Goal: Find specific page/section: Find specific page/section

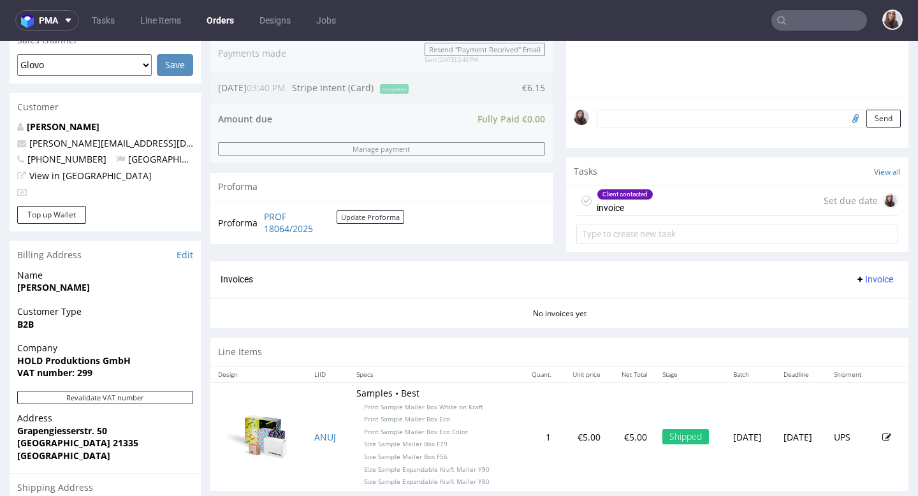
scroll to position [342, 0]
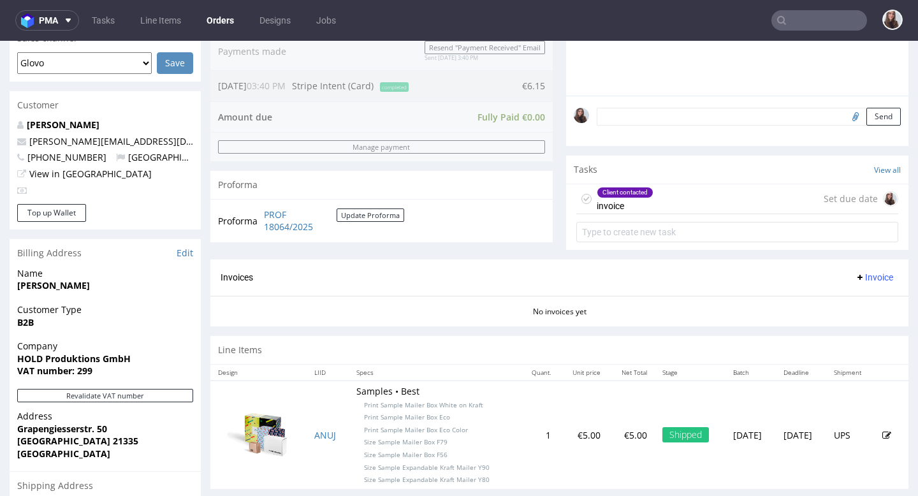
click at [465, 212] on div "Client contacted invoice Set due date" at bounding box center [737, 199] width 322 height 30
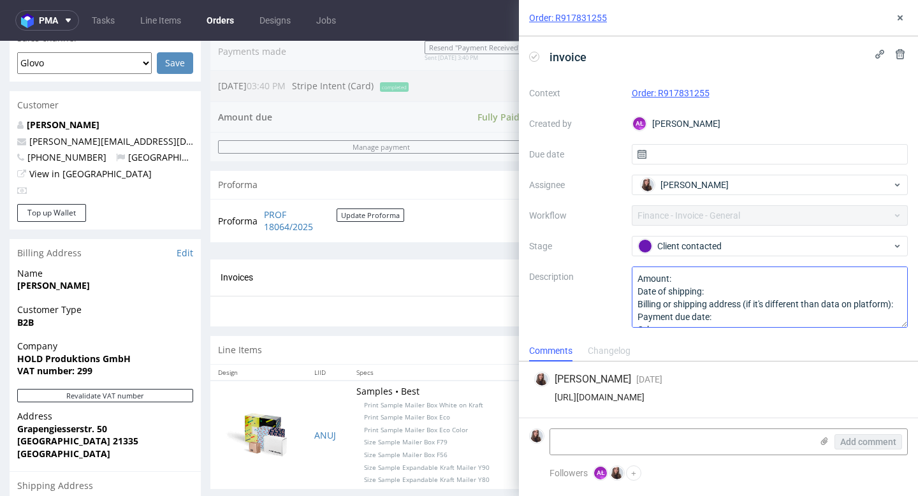
scroll to position [14, 0]
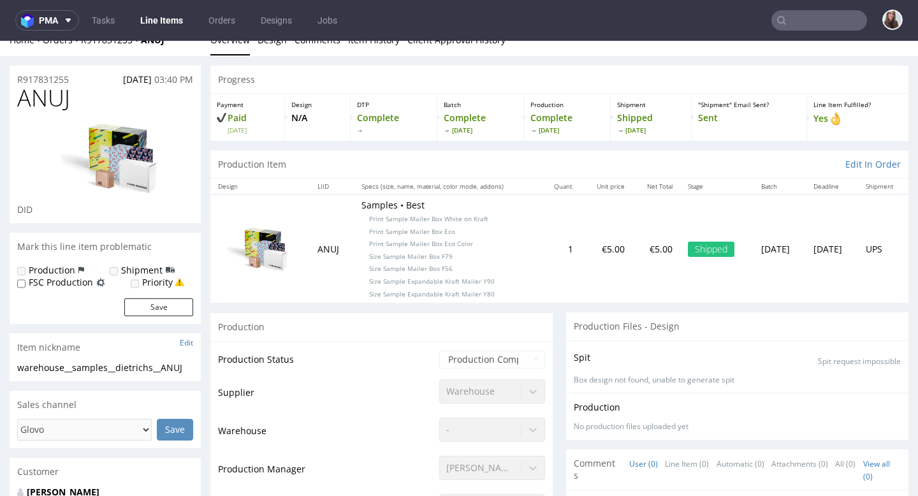
scroll to position [7, 0]
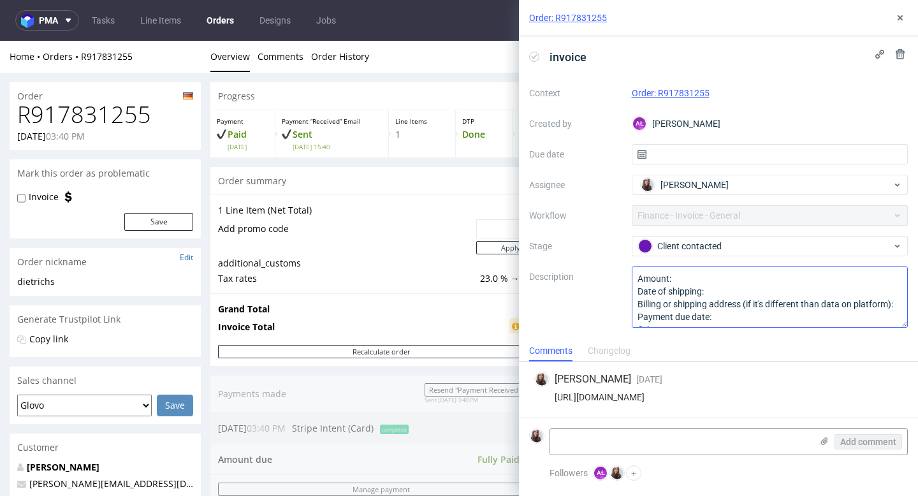
scroll to position [14, 0]
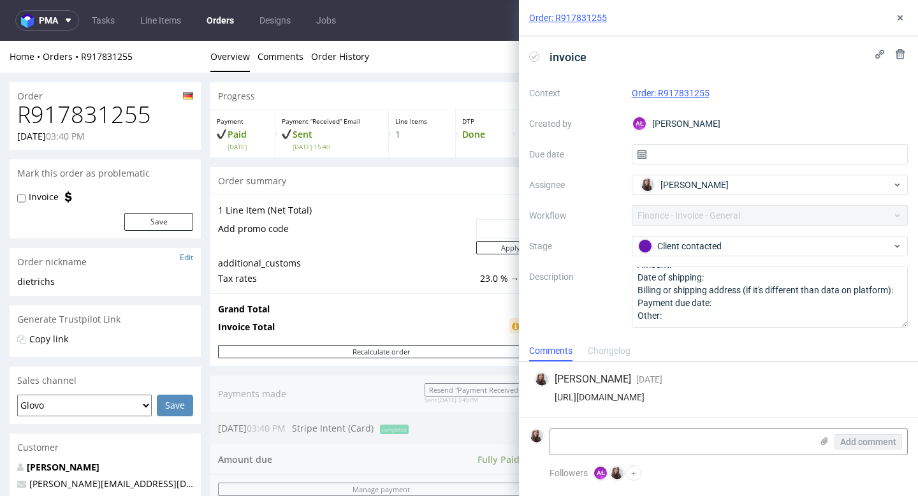
drag, startPoint x: 876, startPoint y: 396, endPoint x: 537, endPoint y: 397, distance: 339.1
click at [465, 397] on div "https://app-eu1.hubspot.com/contacts/25600958/record/0-5/215344725191/" at bounding box center [718, 397] width 368 height 10
copy div "https://app-eu1.hubspot.com/contacts/25600958/record/0-5/215344725191/"
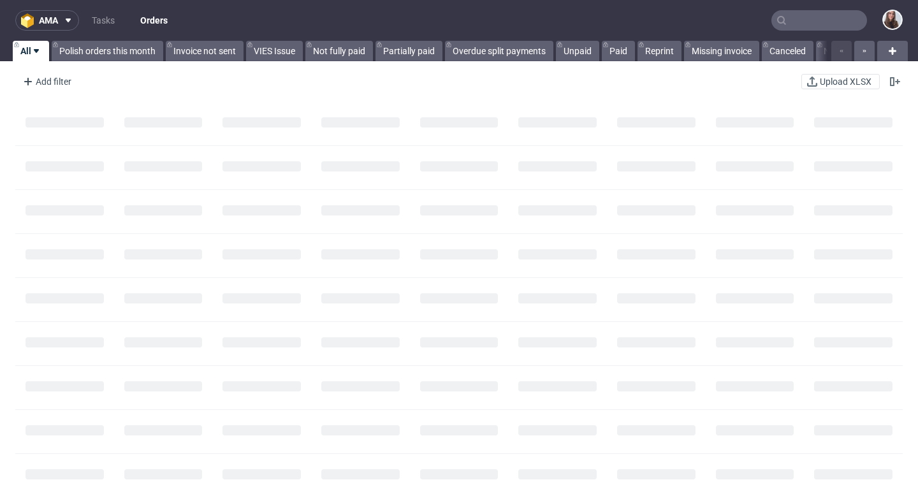
click at [787, 20] on input "text" at bounding box center [819, 20] width 96 height 20
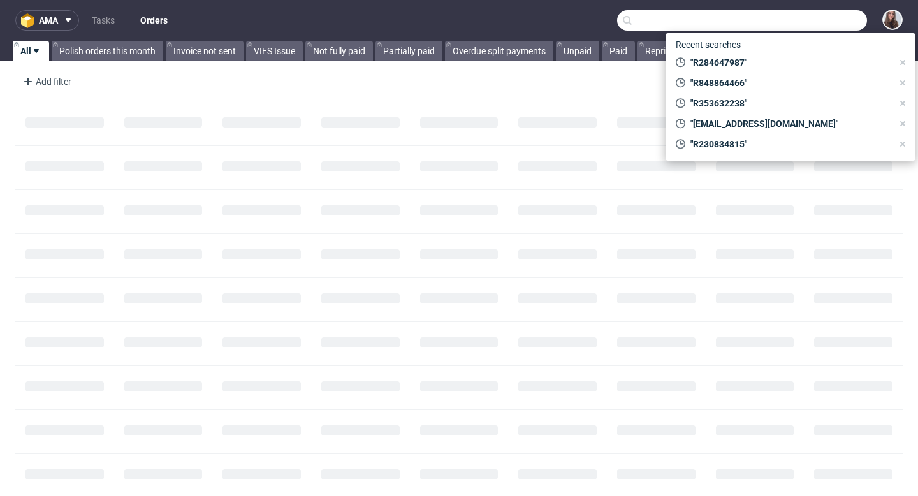
paste input "R968574716"
type input "R968574716"
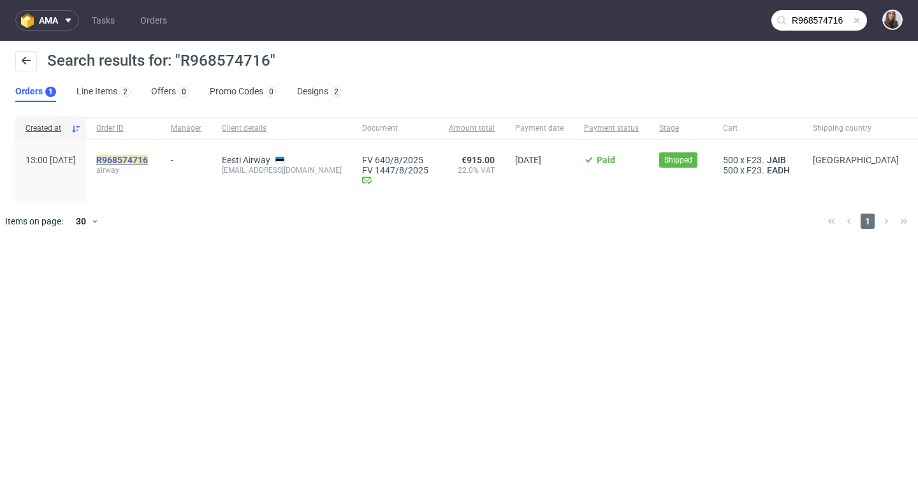
click at [148, 164] on mark "R968574716" at bounding box center [122, 160] width 52 height 10
